Goal: Browse casually

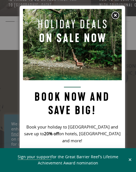
scroll to position [15, 0]
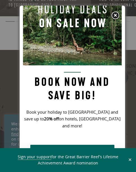
click at [115, 15] on img at bounding box center [115, 15] width 8 height 8
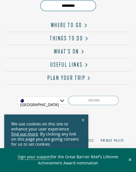
scroll to position [1702, 0]
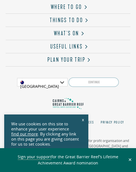
scroll to position [1702, 0]
